Goal: Transaction & Acquisition: Purchase product/service

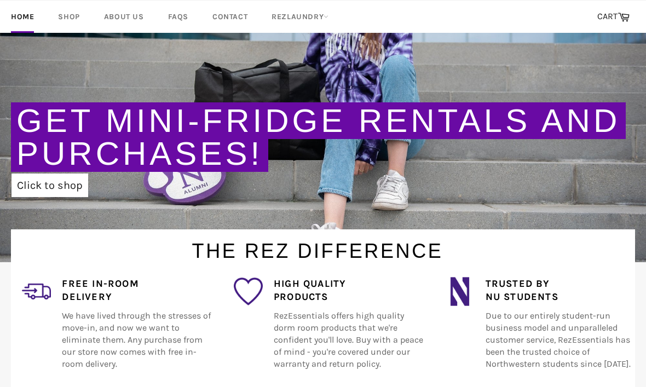
scroll to position [200, 0]
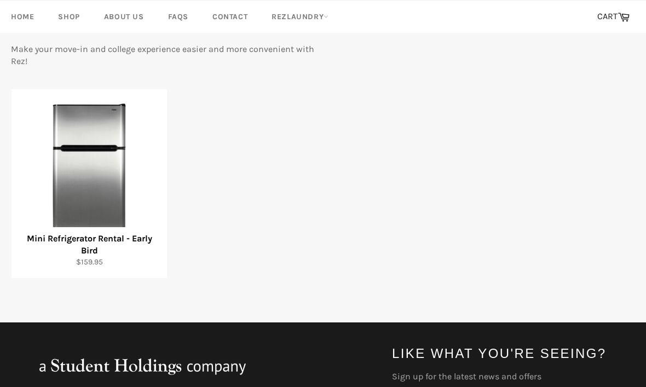
scroll to position [174, 0]
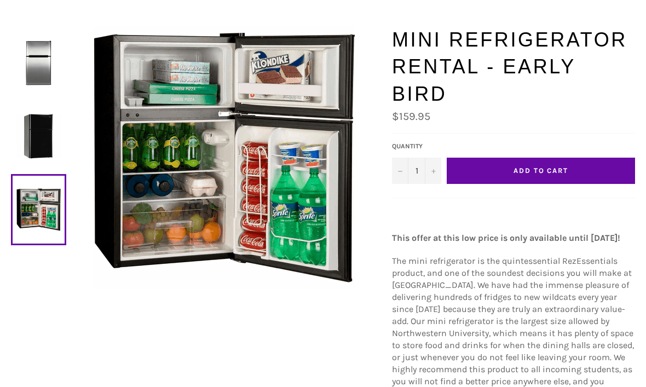
scroll to position [82, 0]
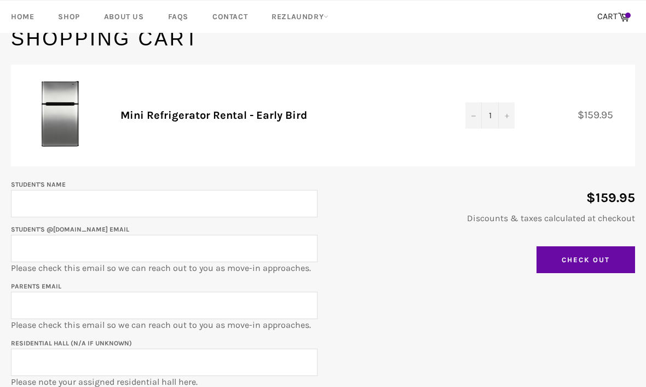
scroll to position [106, 0]
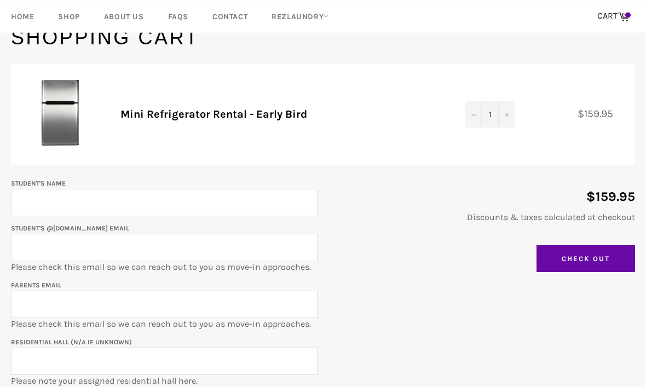
click at [212, 202] on input "Student's Name" at bounding box center [164, 203] width 307 height 27
type input "[PERSON_NAME]"
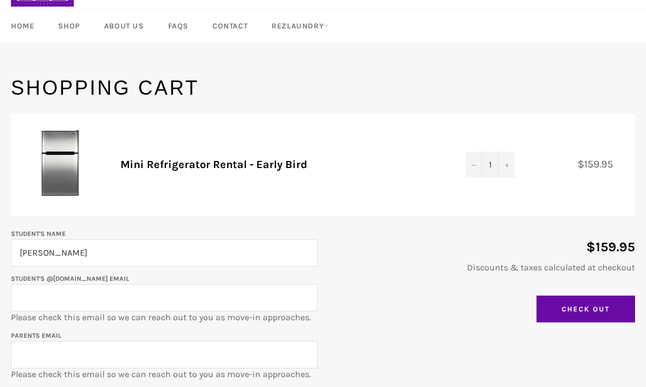
scroll to position [45, 0]
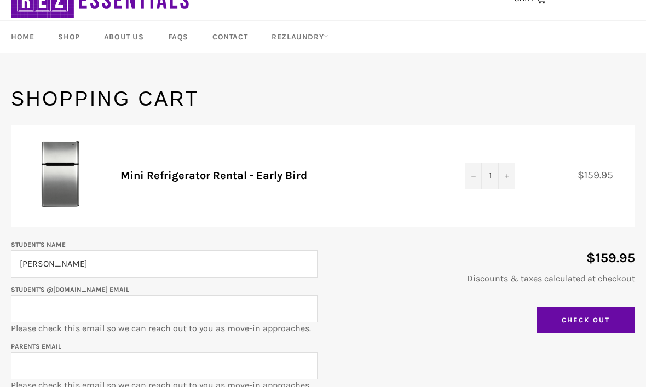
click at [229, 253] on input "[PERSON_NAME]" at bounding box center [164, 263] width 307 height 27
click at [230, 263] on input "[PERSON_NAME]" at bounding box center [164, 263] width 307 height 27
click at [237, 262] on input "[PERSON_NAME]" at bounding box center [164, 263] width 307 height 27
click at [245, 272] on input "[PERSON_NAME]" at bounding box center [164, 263] width 307 height 27
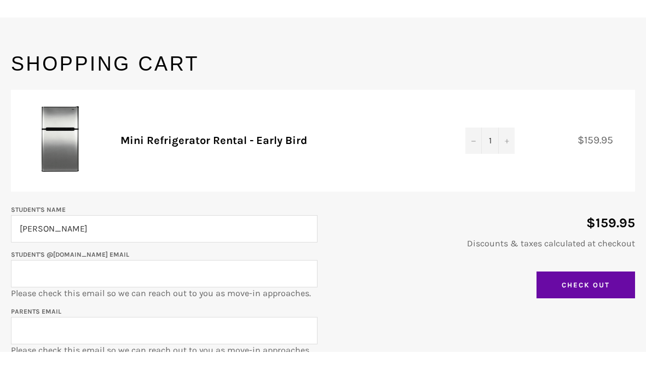
scroll to position [80, 0]
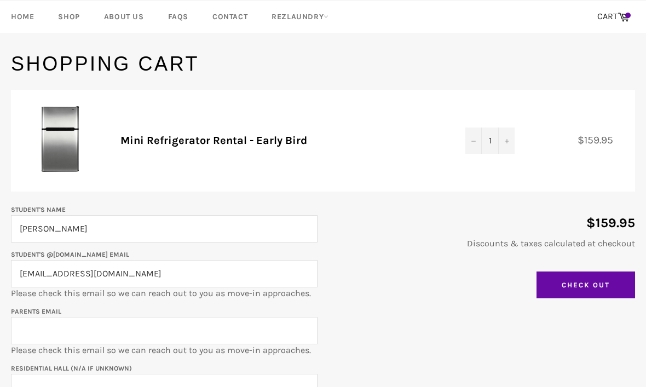
type input "[EMAIL_ADDRESS][DOMAIN_NAME]"
type input "[PERSON_NAME]"
type input "[EMAIL_ADDRESS][DOMAIN_NAME]"
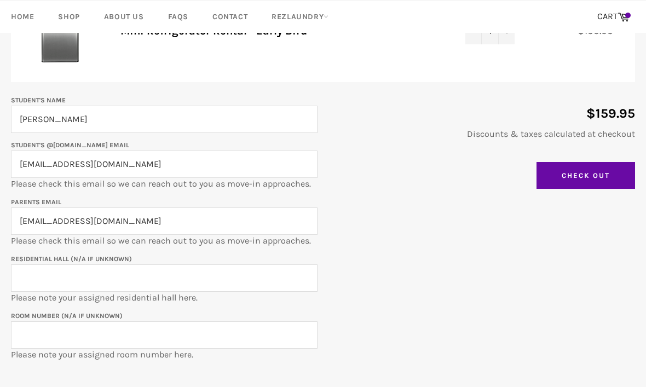
scroll to position [190, 0]
click at [221, 271] on input "Residential Hall (N/A if unknown)" at bounding box center [164, 277] width 307 height 27
click at [221, 273] on input "Residential Hall (N/A if unknown)" at bounding box center [164, 277] width 307 height 27
click at [222, 272] on input "Residential Hall (N/A if unknown)" at bounding box center [164, 277] width 307 height 27
type input "[GEOGRAPHIC_DATA]"
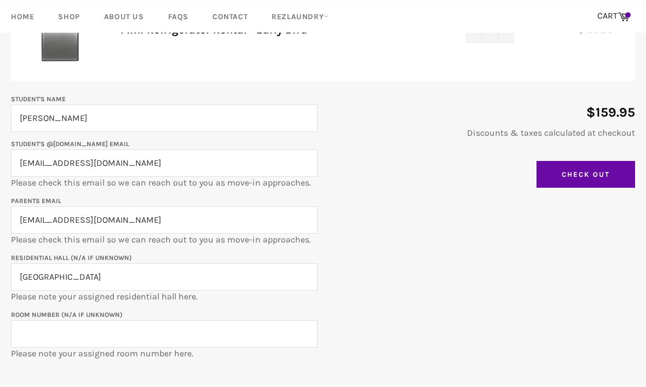
click at [178, 341] on input "Room Number (N/A if unknown)" at bounding box center [164, 334] width 307 height 27
click at [184, 337] on input "Room Number (N/A if unknown)" at bounding box center [164, 333] width 307 height 27
click at [184, 336] on input "Room Number (N/A if unknown)" at bounding box center [164, 334] width 307 height 27
type input "HOB-0206b"
